Goal: Information Seeking & Learning: Learn about a topic

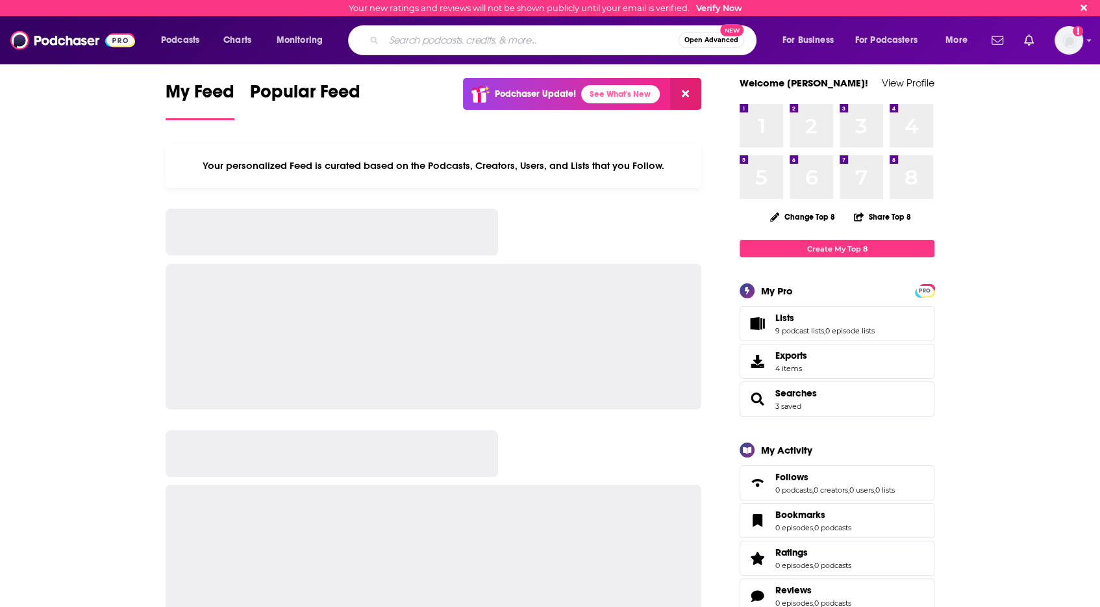
click at [548, 30] on input "Search podcasts, credits, & more..." at bounding box center [531, 40] width 295 height 21
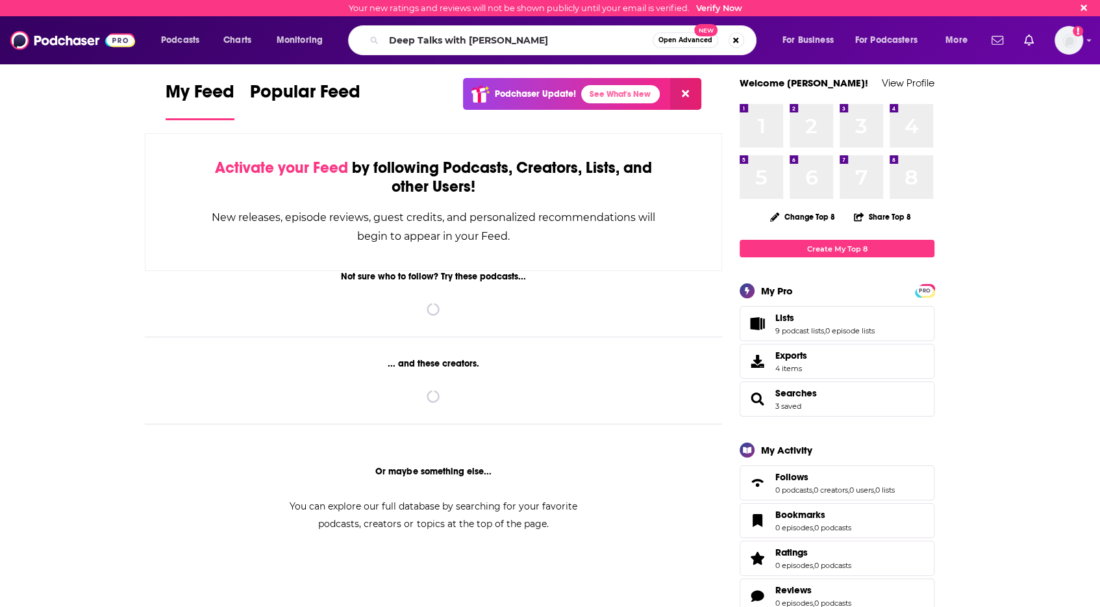
type input "Deep Talks with [PERSON_NAME]"
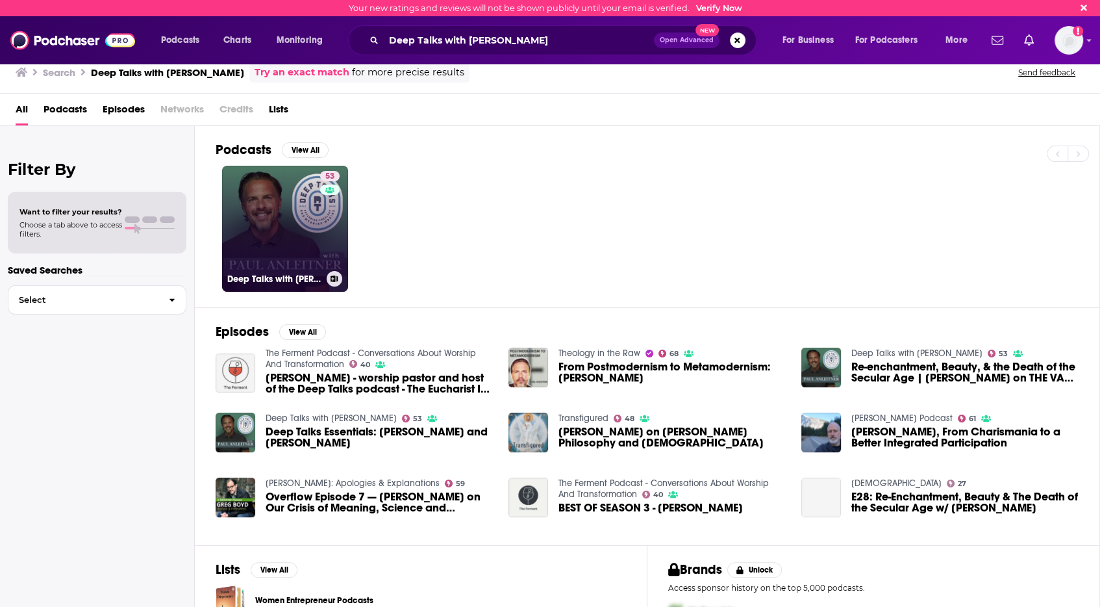
click at [259, 204] on link "53 Deep Talks with [PERSON_NAME]" at bounding box center [285, 229] width 126 height 126
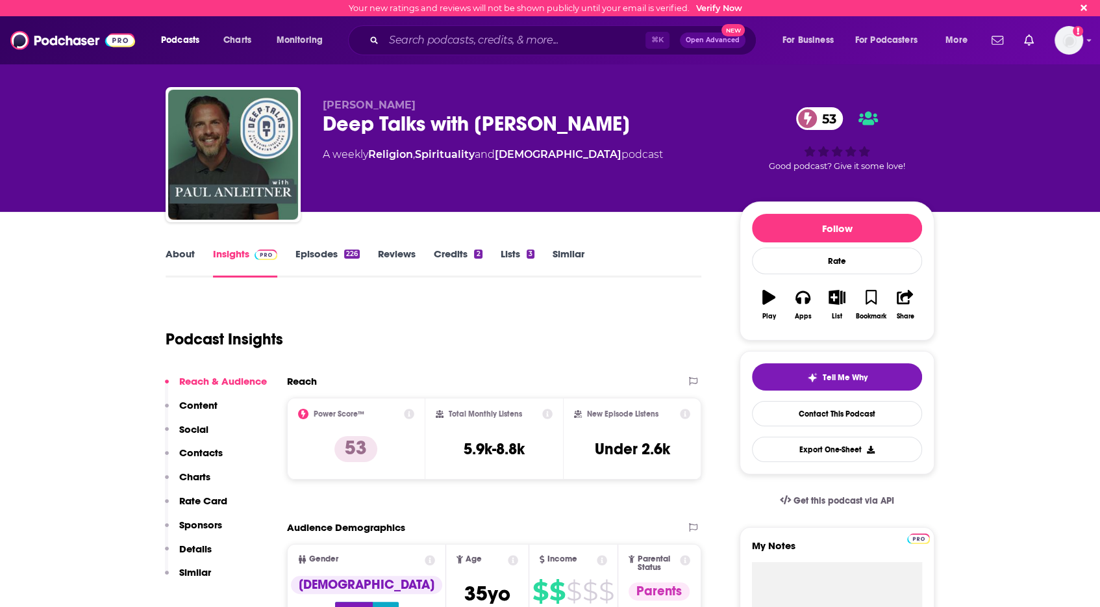
click at [188, 255] on link "About" at bounding box center [180, 263] width 29 height 30
